Goal: Transaction & Acquisition: Obtain resource

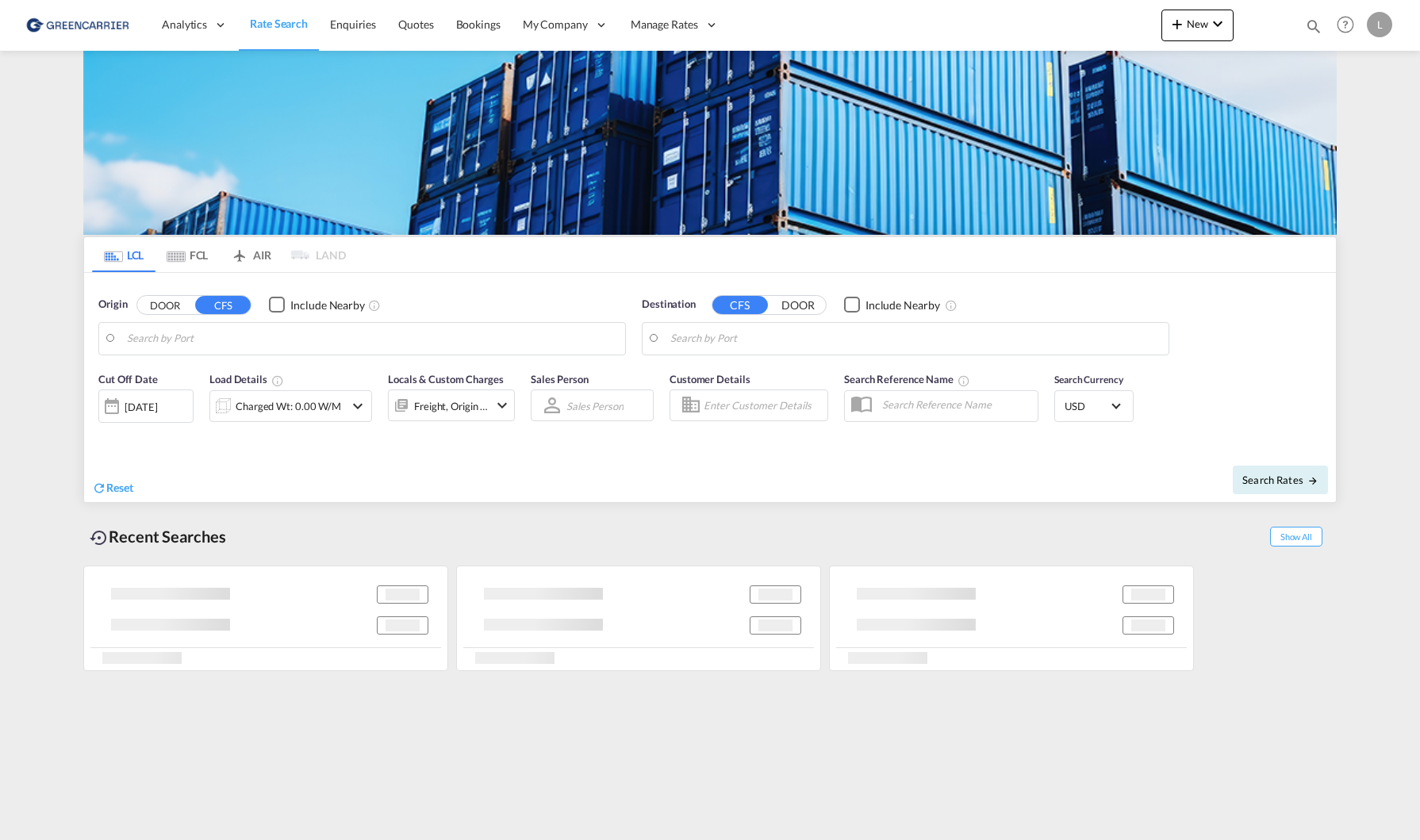
type input "[GEOGRAPHIC_DATA], GD, CNSZX"
type input "[GEOGRAPHIC_DATA], NOOSL"
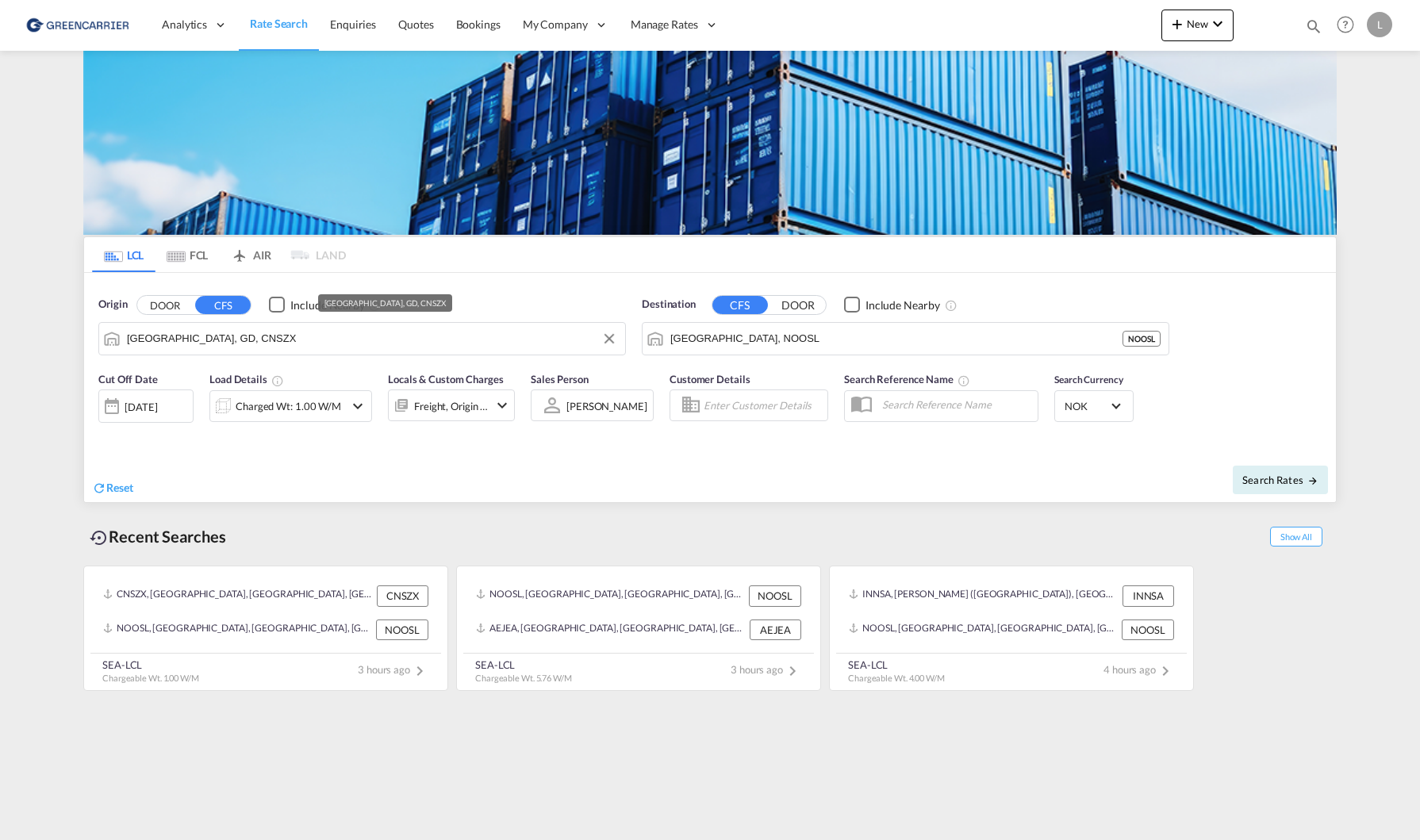
click at [273, 332] on input "[GEOGRAPHIC_DATA], GD, CNSZX" at bounding box center [372, 338] width 490 height 24
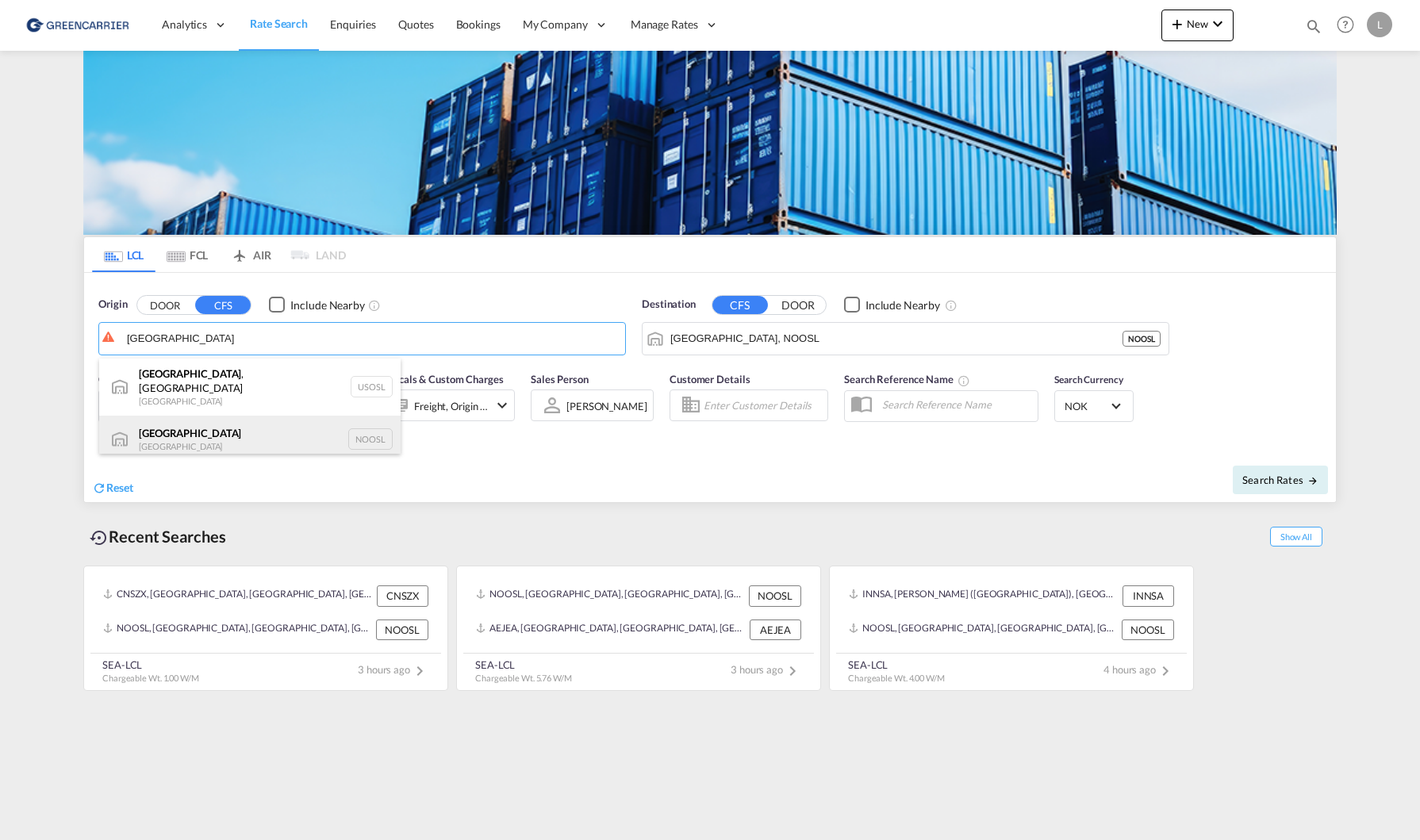
click at [238, 415] on div "[GEOGRAPHIC_DATA] [GEOGRAPHIC_DATA] NOOSL" at bounding box center [250, 439] width 301 height 47
type input "[GEOGRAPHIC_DATA], NOOSL"
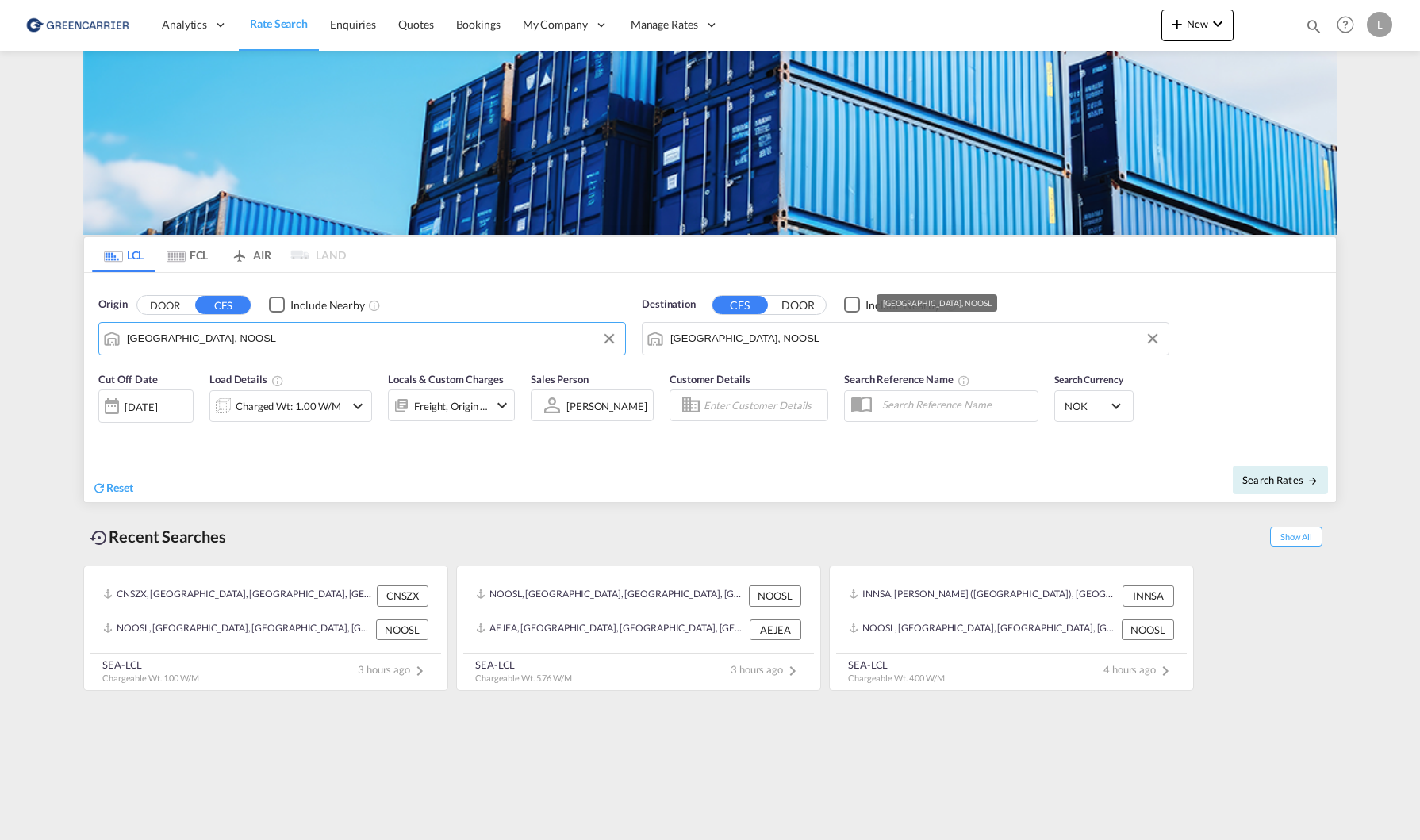
click at [774, 340] on input "[GEOGRAPHIC_DATA], NOOSL" at bounding box center [915, 338] width 490 height 24
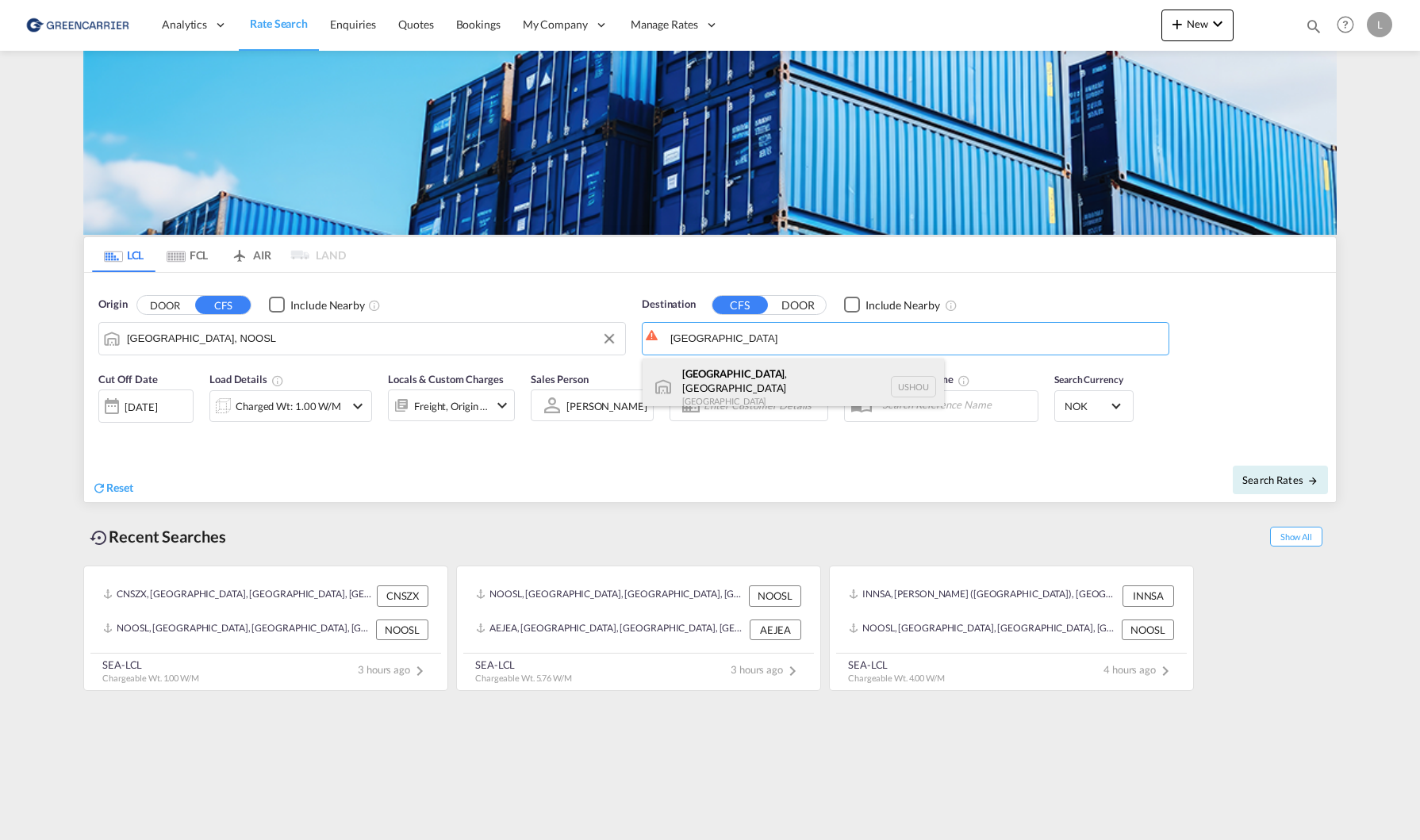
click at [795, 387] on div "[GEOGRAPHIC_DATA] , [GEOGRAPHIC_DATA] [GEOGRAPHIC_DATA] USHOU" at bounding box center [793, 387] width 301 height 57
type input "[GEOGRAPHIC_DATA], [GEOGRAPHIC_DATA], USHOU"
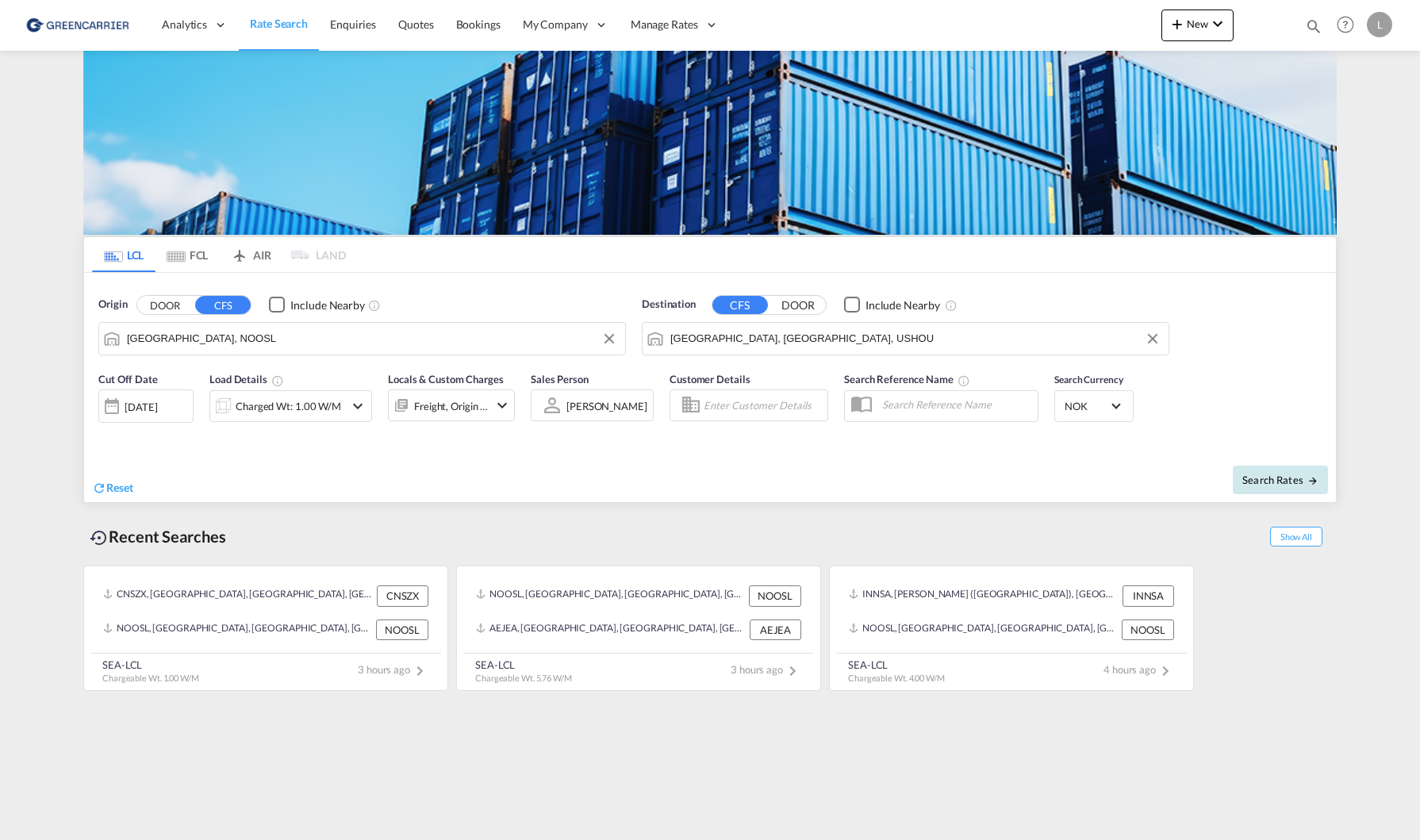
drag, startPoint x: 1252, startPoint y: 462, endPoint x: 1259, endPoint y: 473, distance: 13.0
click at [1253, 463] on div "Search Rates" at bounding box center [1025, 479] width 622 height 45
click at [1259, 474] on span "Search Rates" at bounding box center [1280, 479] width 76 height 13
type input "NOOSL to USHOU / [DATE]"
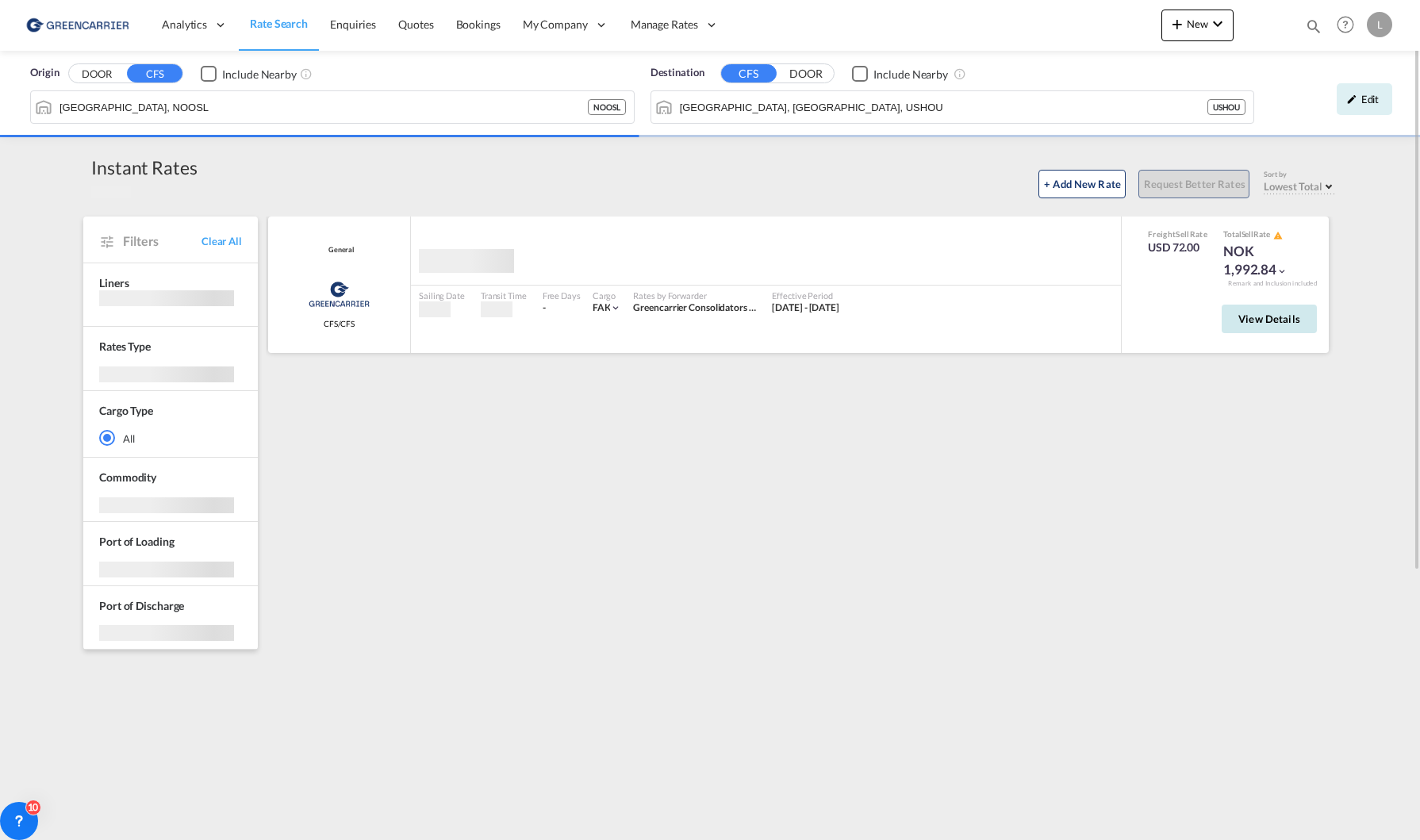
click at [1288, 308] on button "View Details" at bounding box center [1269, 319] width 95 height 29
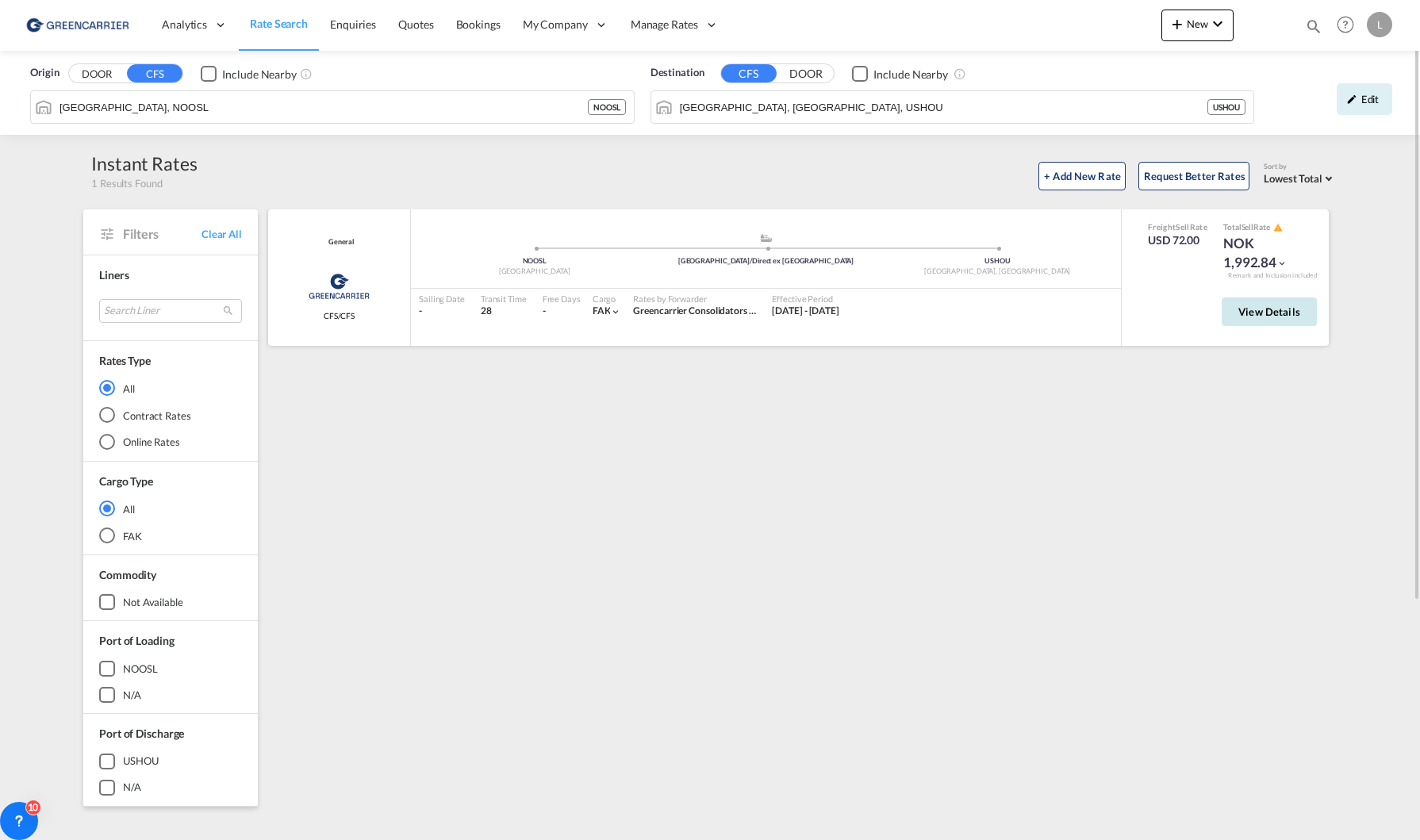
click at [1261, 312] on span "View Details" at bounding box center [1269, 311] width 62 height 13
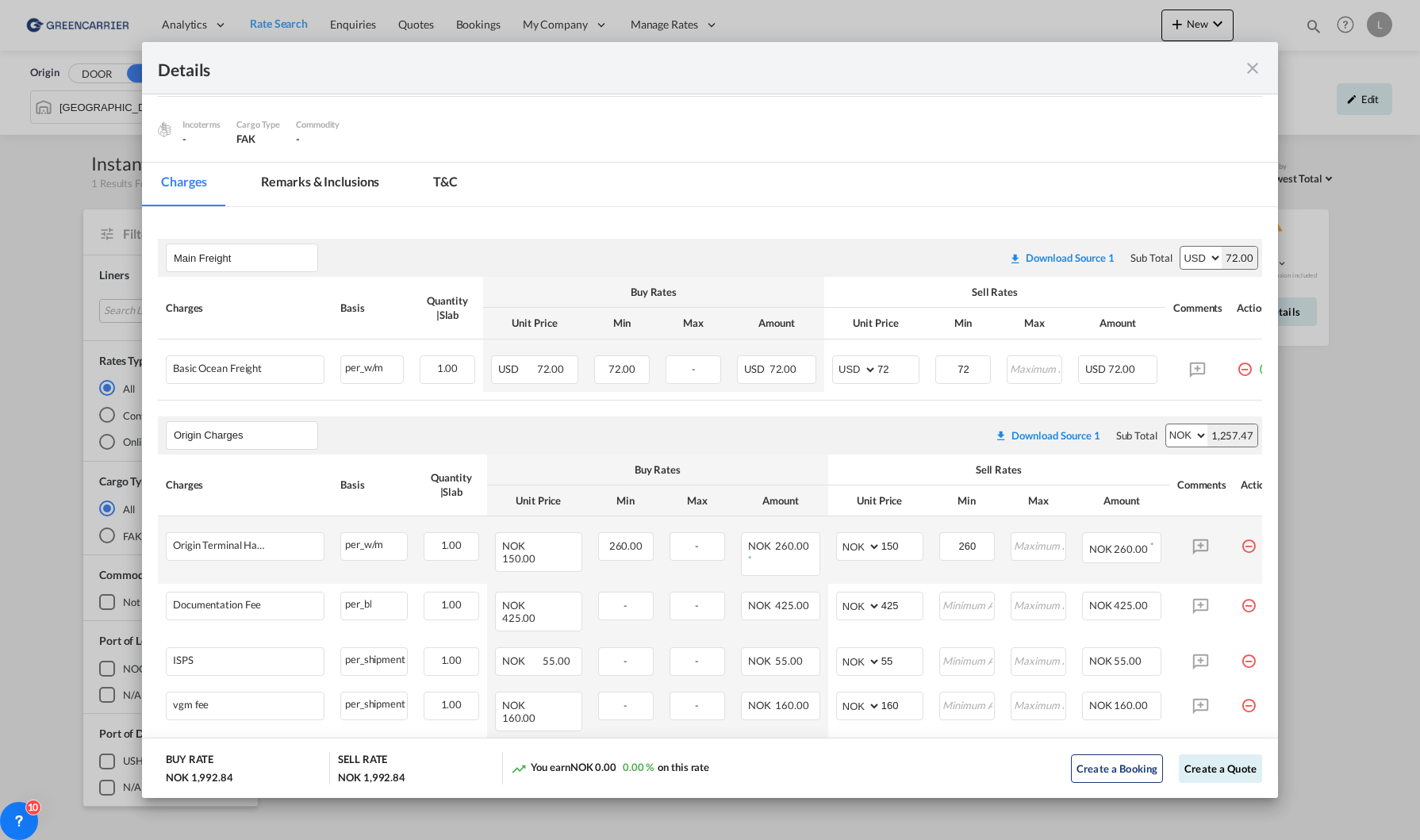
scroll to position [264, 0]
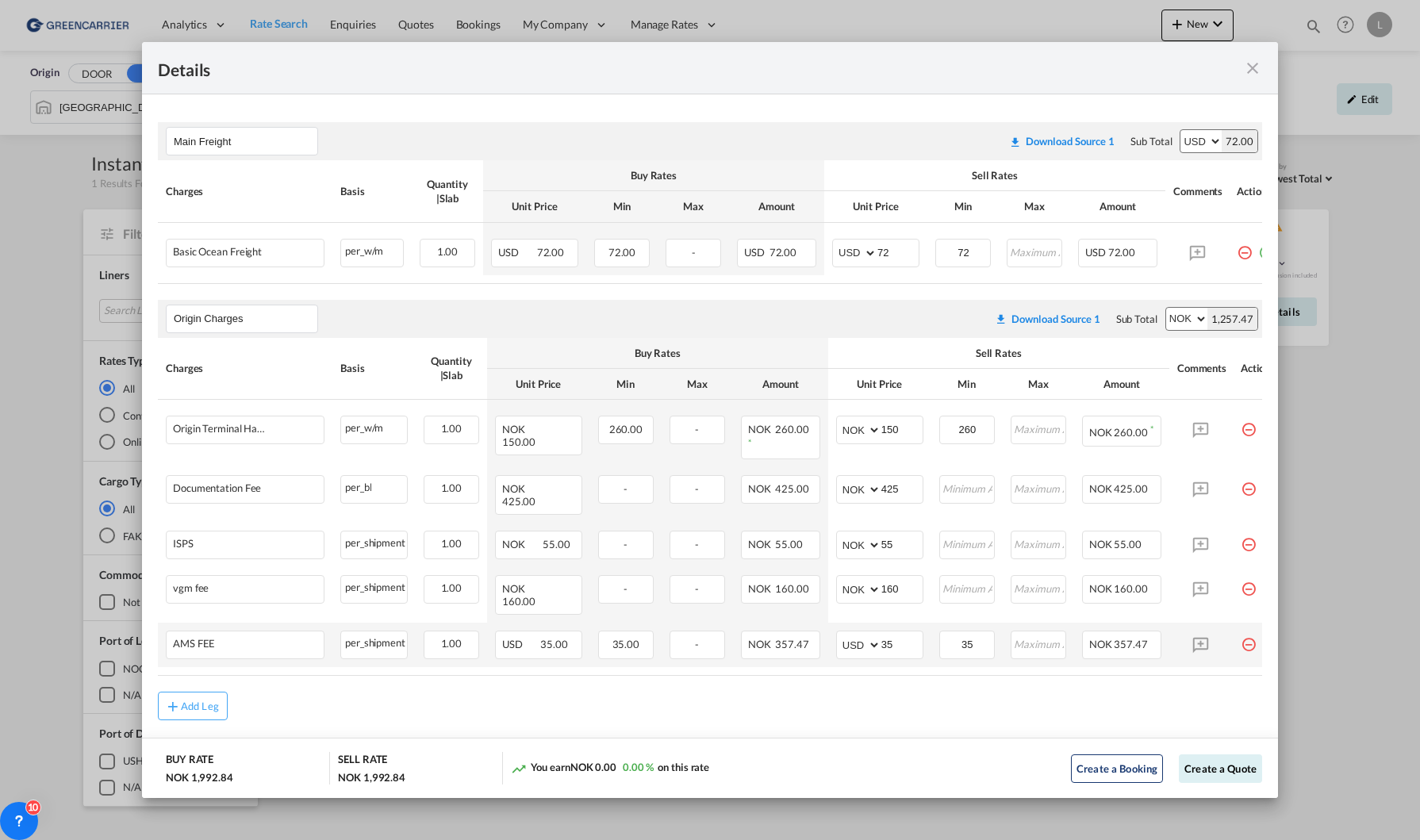
click at [1247, 630] on md-icon "icon-minus-circle-outline red-400-fg pt-7" at bounding box center [1249, 638] width 16 height 16
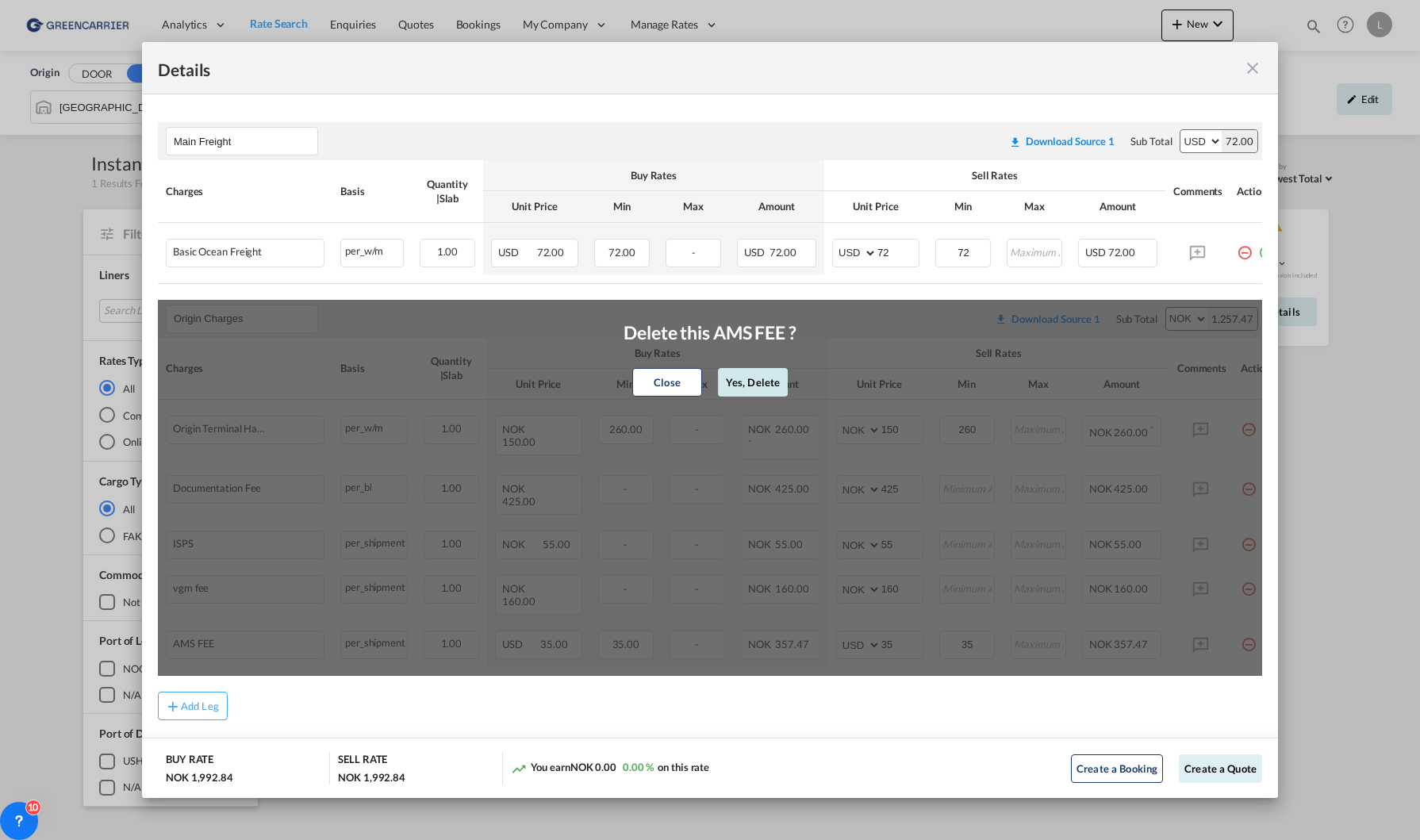
click at [737, 392] on button "Yes, Delete" at bounding box center [753, 382] width 70 height 29
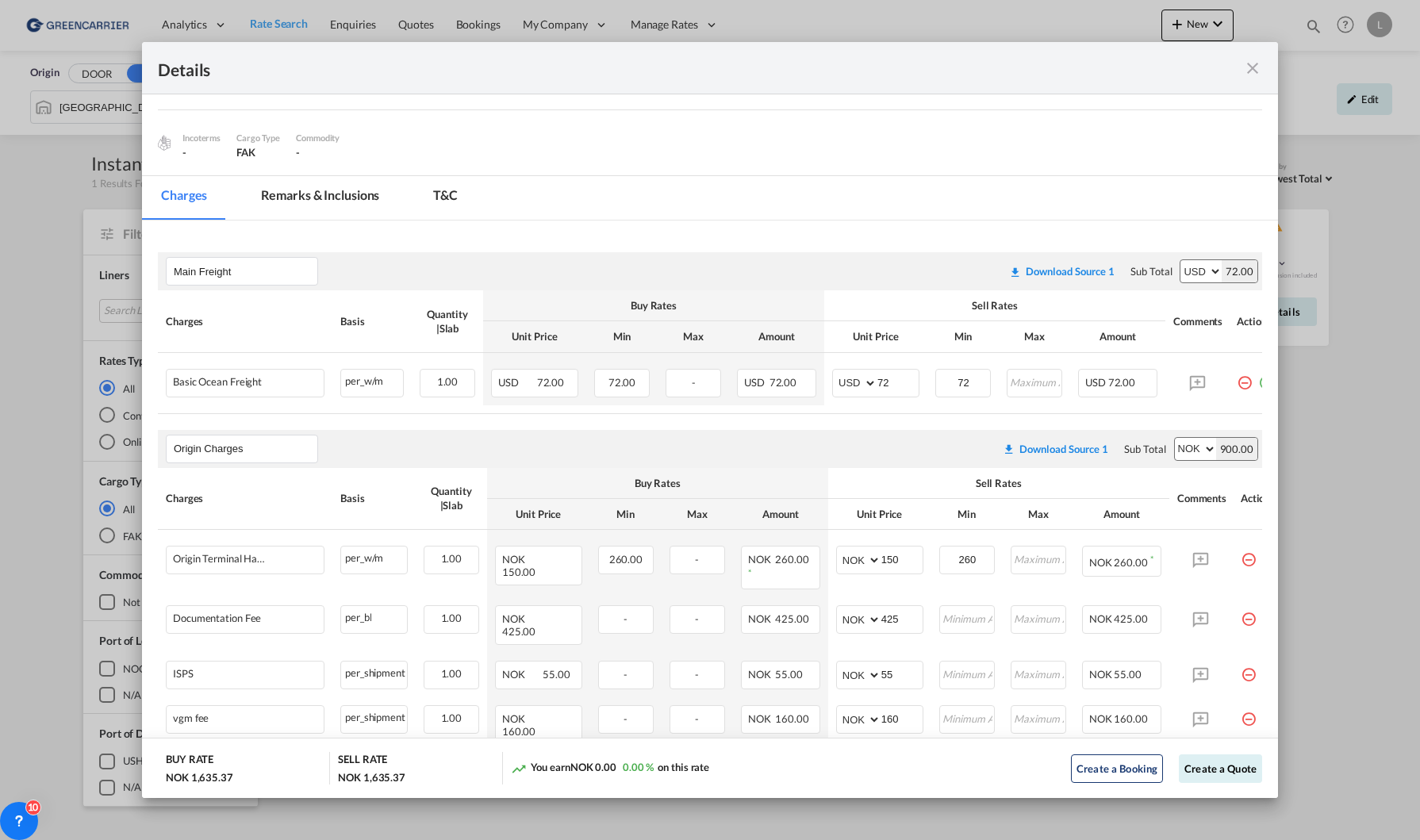
scroll to position [219, 0]
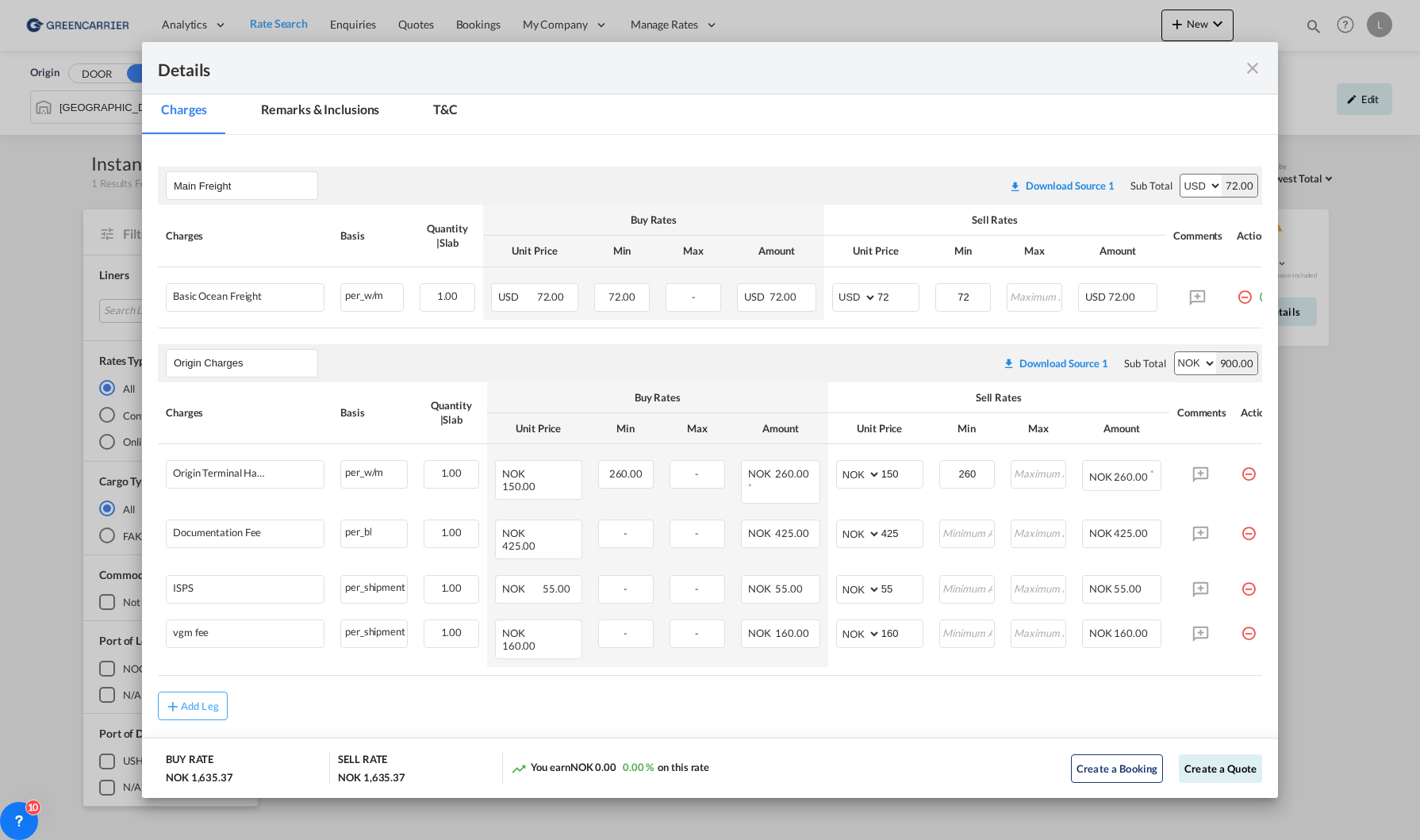
click at [1260, 61] on md-icon "icon-close fg-AAA8AD m-0 cursor" at bounding box center [1252, 68] width 19 height 19
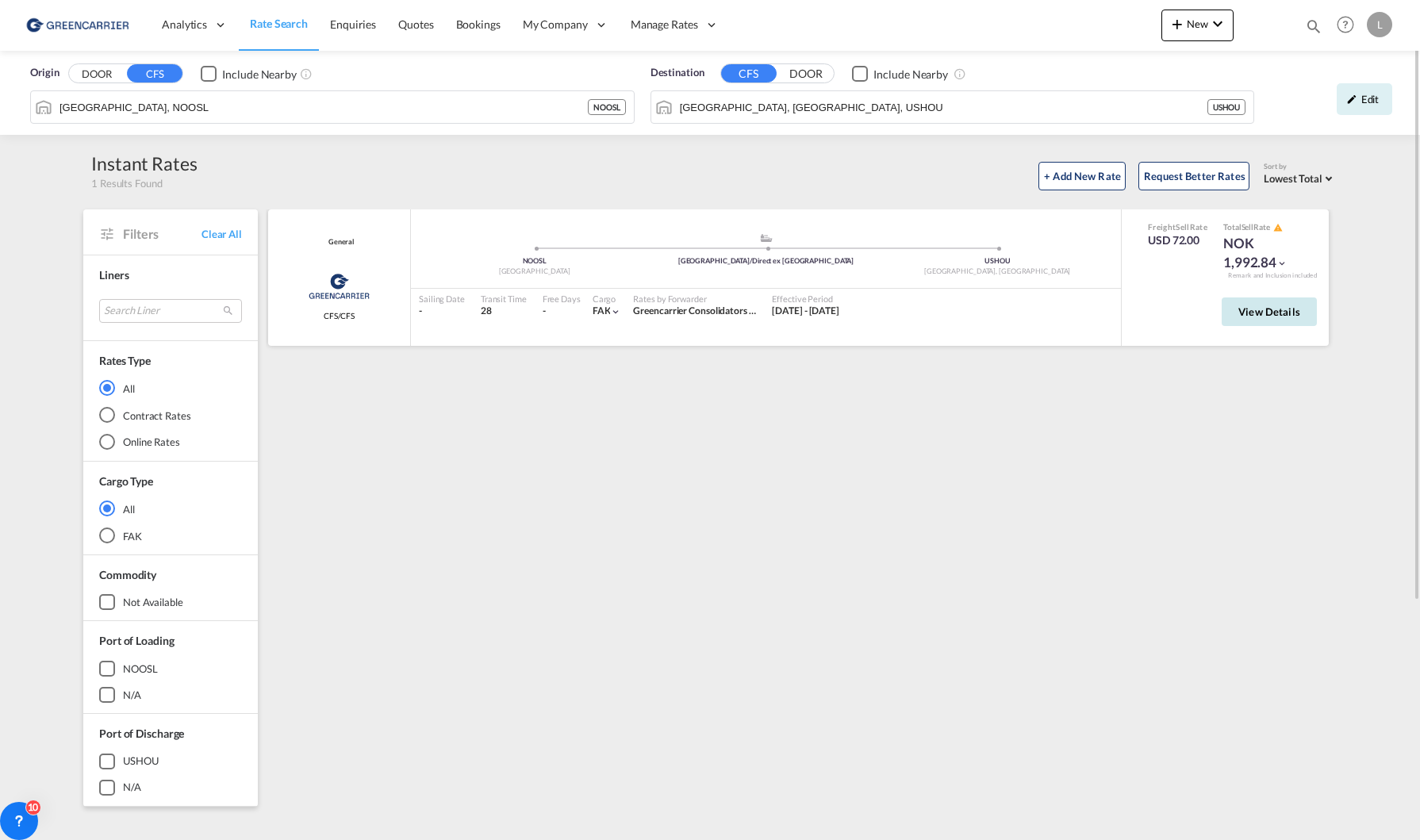
click at [1280, 316] on span "View Details" at bounding box center [1269, 311] width 62 height 13
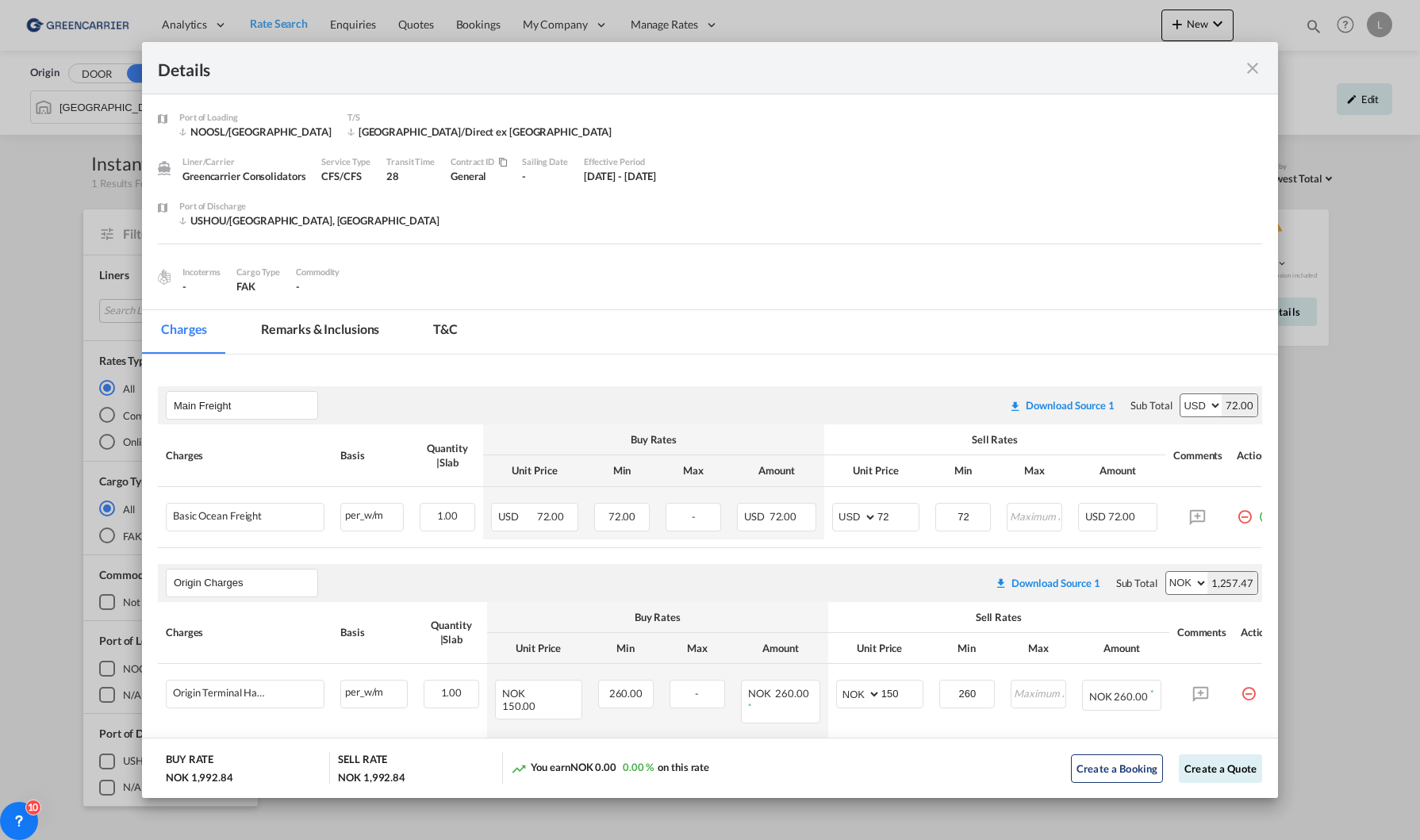
scroll to position [264, 0]
